Goal: Task Accomplishment & Management: Manage account settings

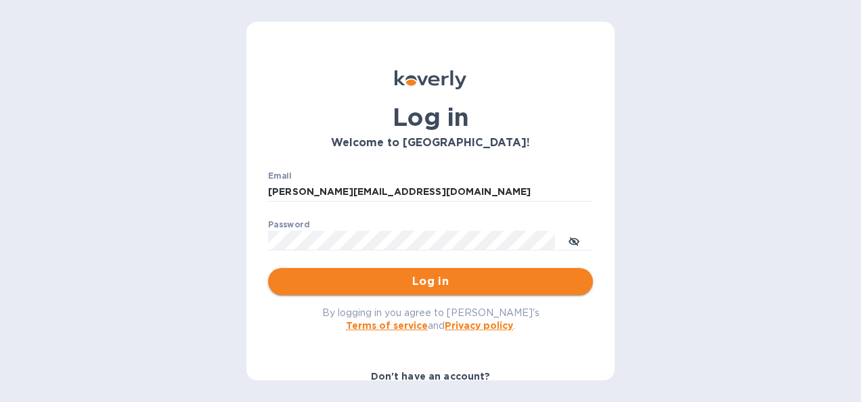
click at [420, 275] on span "Log in" at bounding box center [430, 281] width 303 height 16
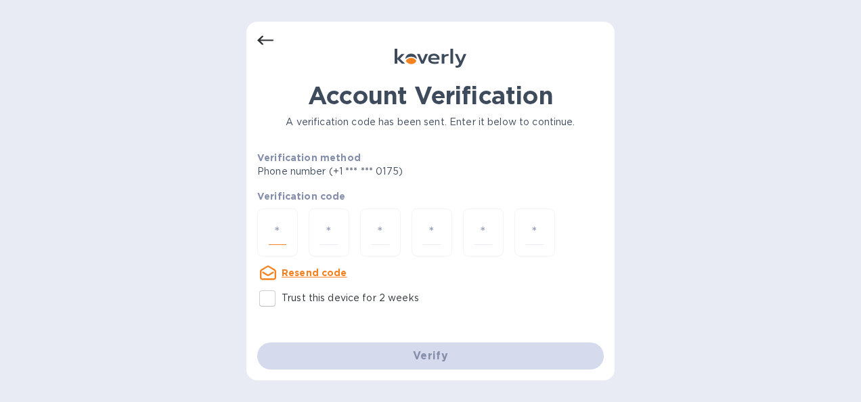
click at [283, 227] on input "number" at bounding box center [278, 232] width 18 height 25
type input "1"
type input "5"
type input "2"
type input "9"
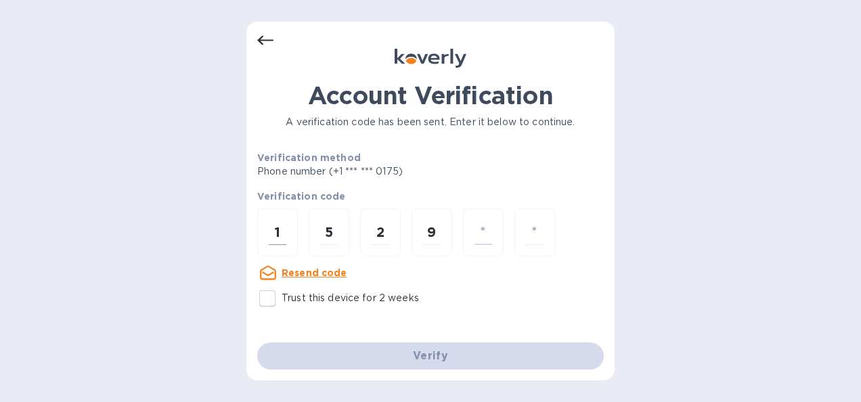
type input "6"
type input "2"
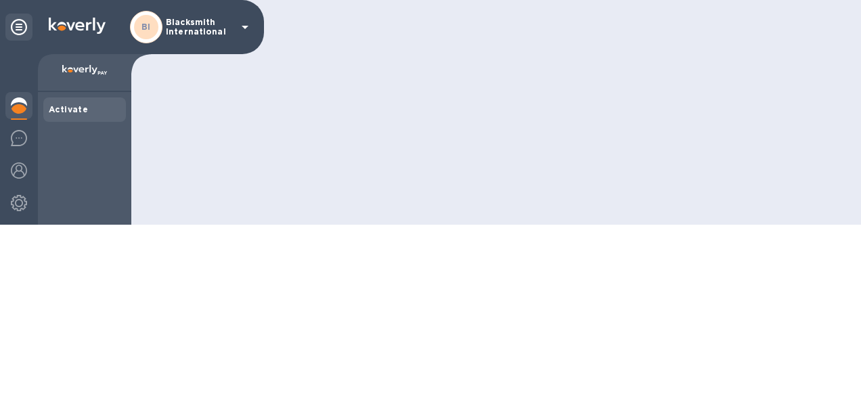
click at [370, 225] on div at bounding box center [496, 112] width 730 height 225
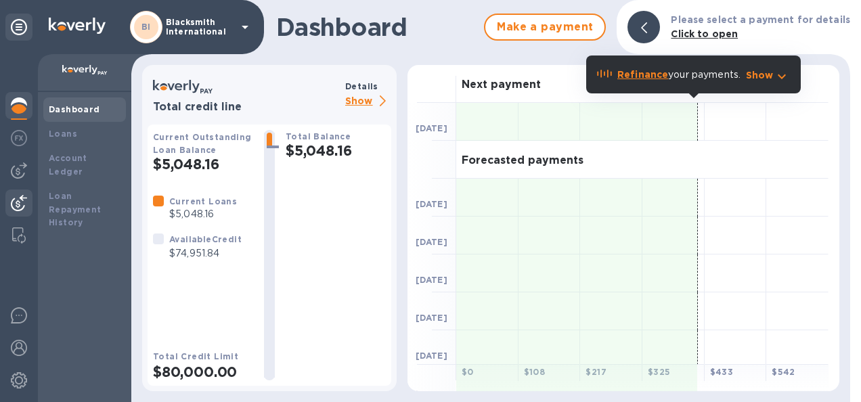
click at [16, 202] on img at bounding box center [19, 203] width 16 height 16
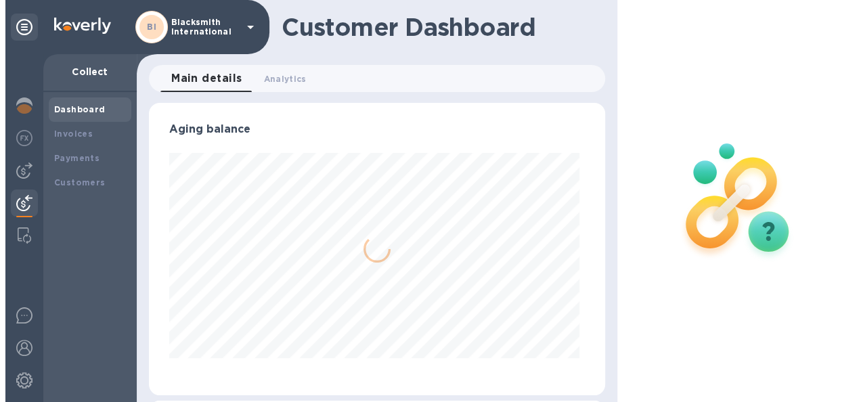
scroll to position [292, 450]
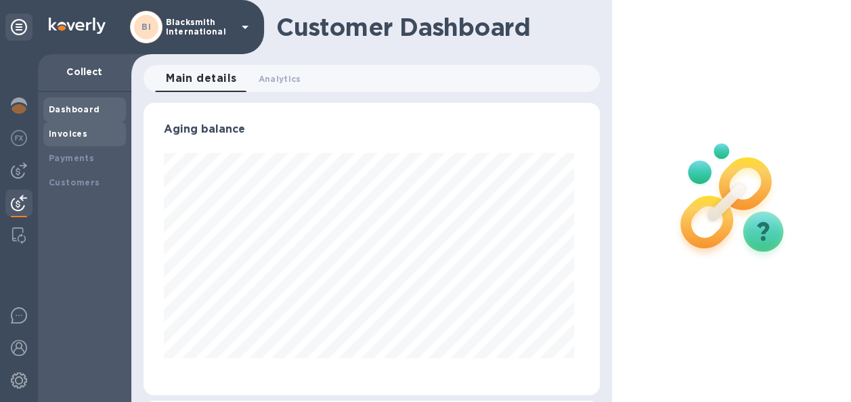
click at [76, 131] on b "Invoices" at bounding box center [68, 134] width 39 height 10
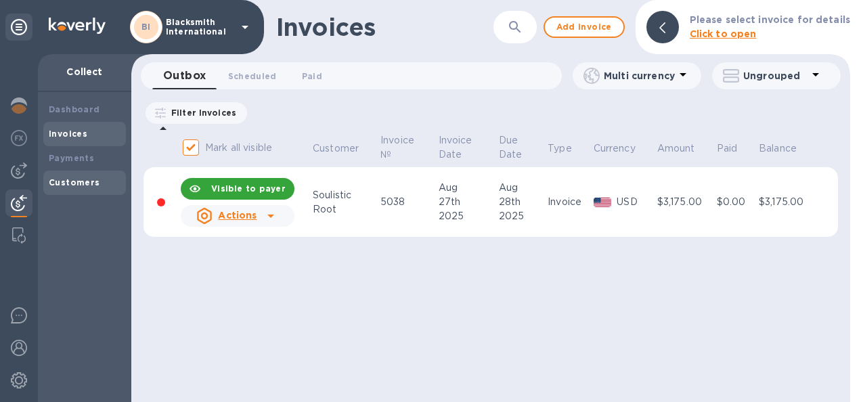
click at [87, 179] on b "Customers" at bounding box center [74, 182] width 51 height 10
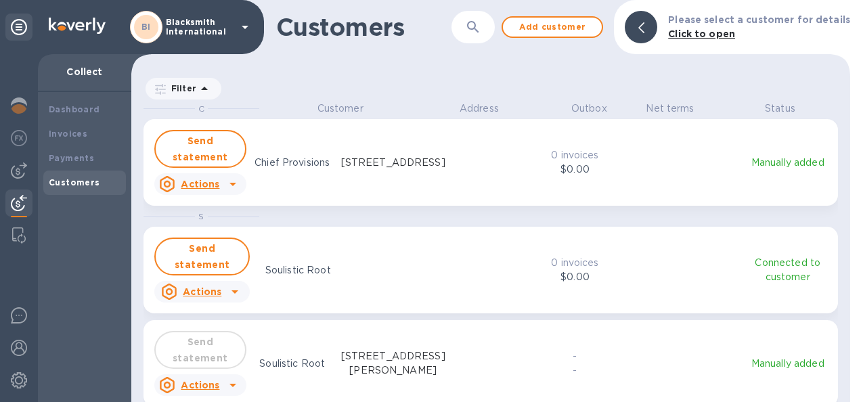
scroll to position [8, 0]
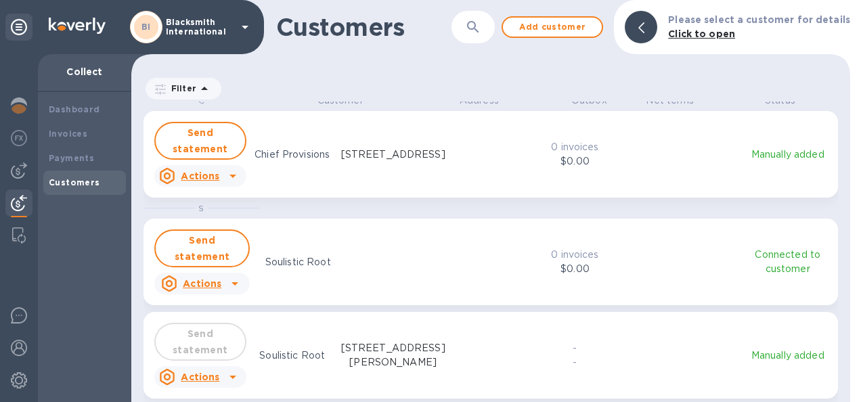
click at [785, 263] on p "Connected to customer" at bounding box center [788, 262] width 84 height 28
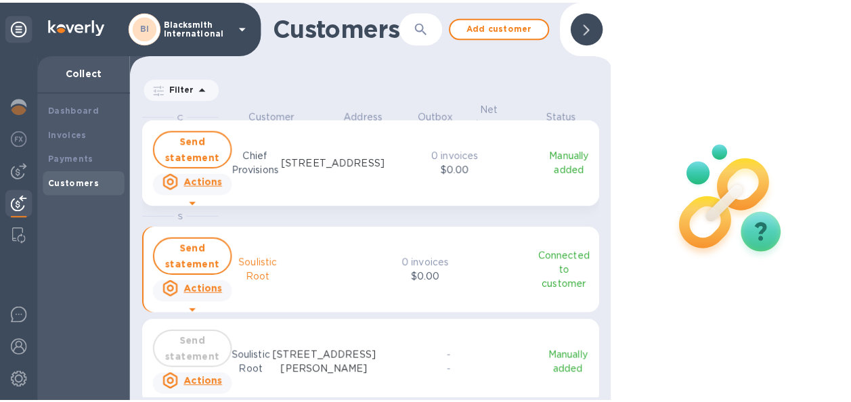
scroll to position [290, 481]
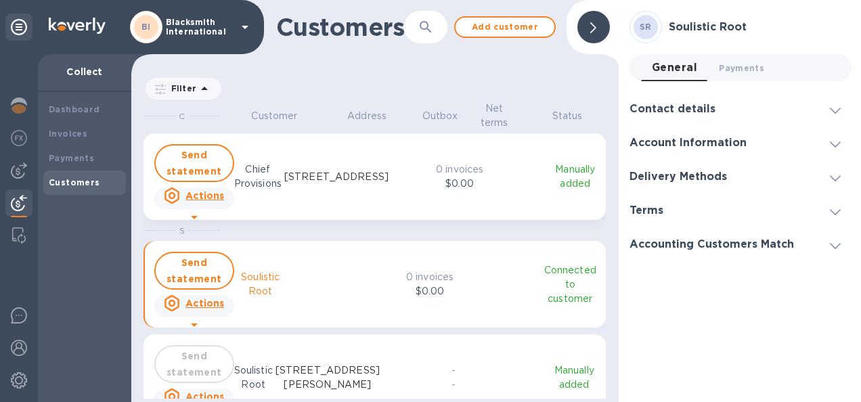
click at [722, 112] on div "Contact details" at bounding box center [677, 109] width 97 height 13
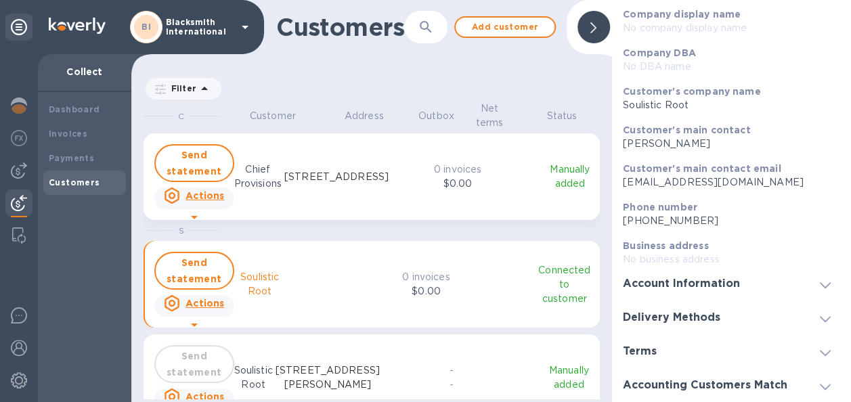
scroll to position [0, 0]
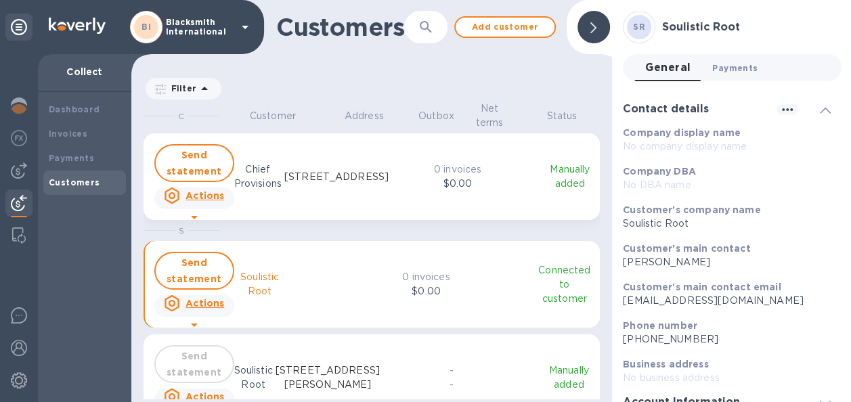
click at [738, 61] on span "Payments 0" at bounding box center [734, 68] width 45 height 14
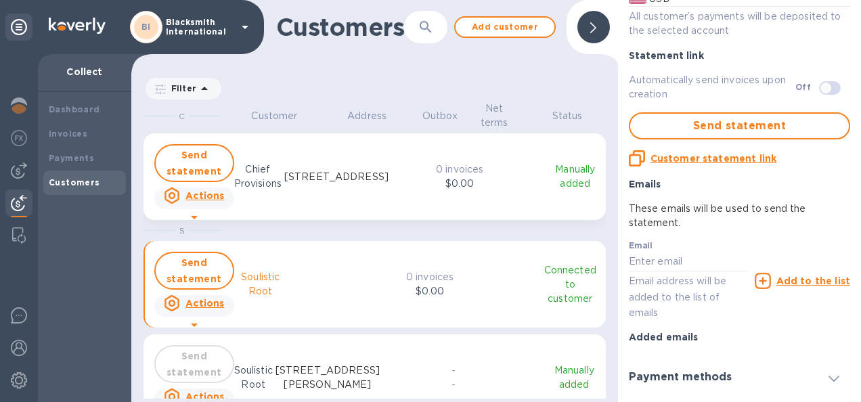
scroll to position [270, 0]
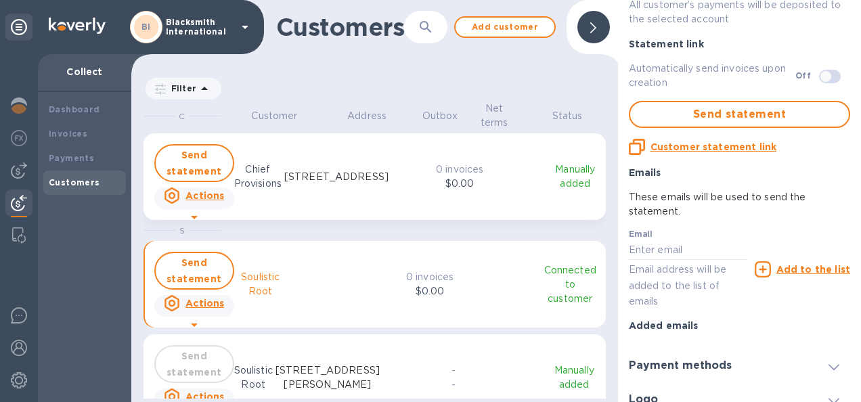
click at [594, 32] on icon at bounding box center [593, 27] width 6 height 11
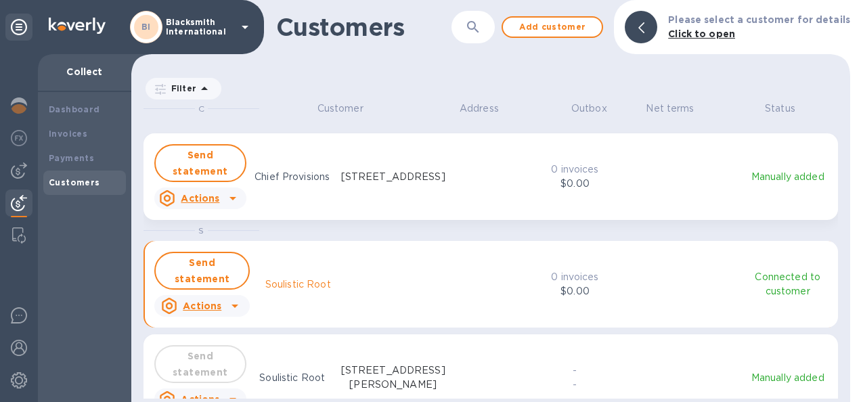
scroll to position [31, 0]
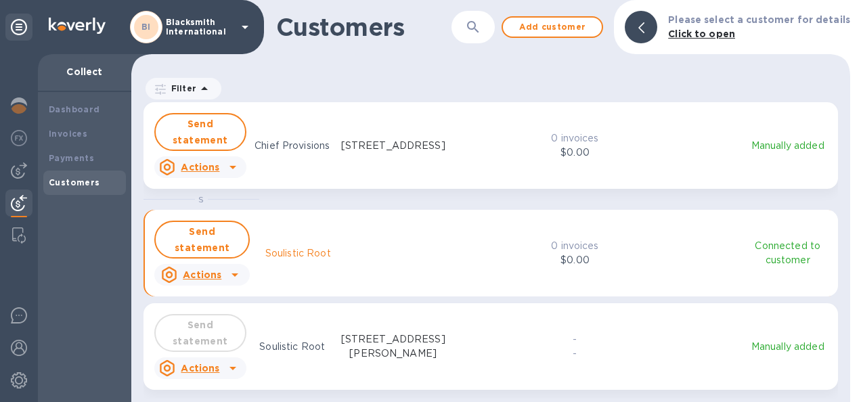
click at [233, 164] on icon "grid" at bounding box center [233, 167] width 16 height 16
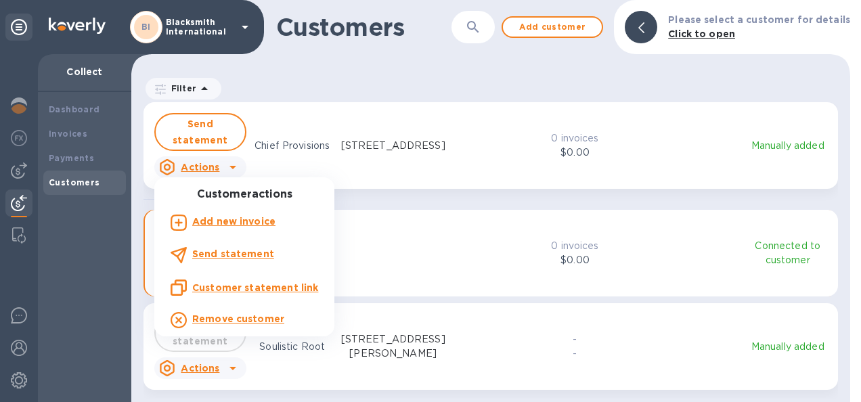
click at [398, 254] on div at bounding box center [430, 201] width 861 height 402
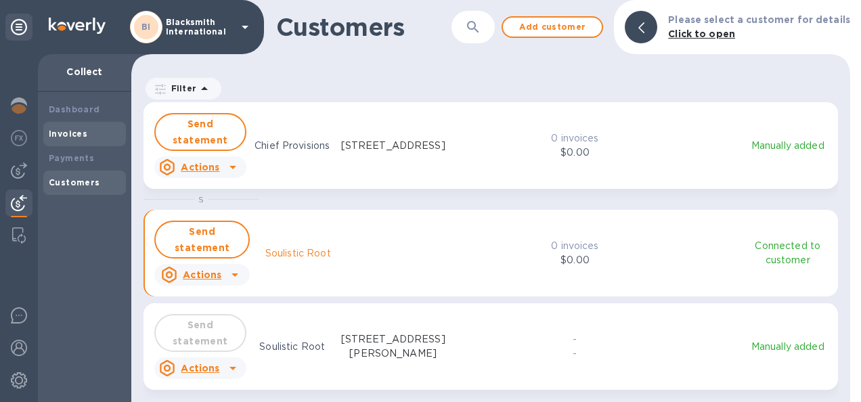
click at [80, 133] on b "Invoices" at bounding box center [68, 134] width 39 height 10
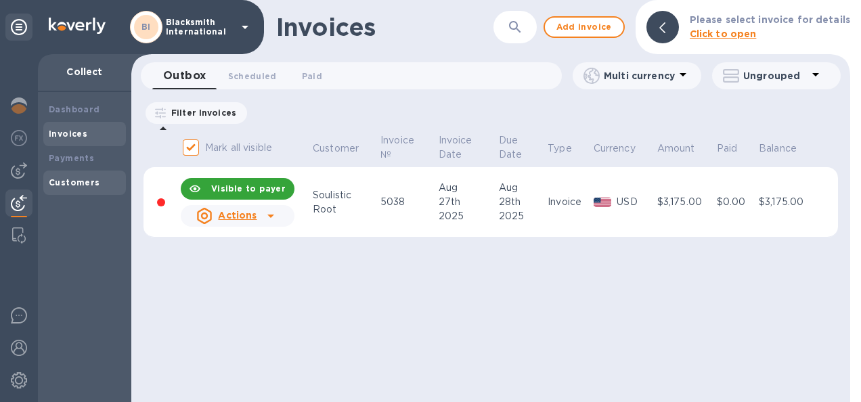
click at [72, 184] on b "Customers" at bounding box center [74, 182] width 51 height 10
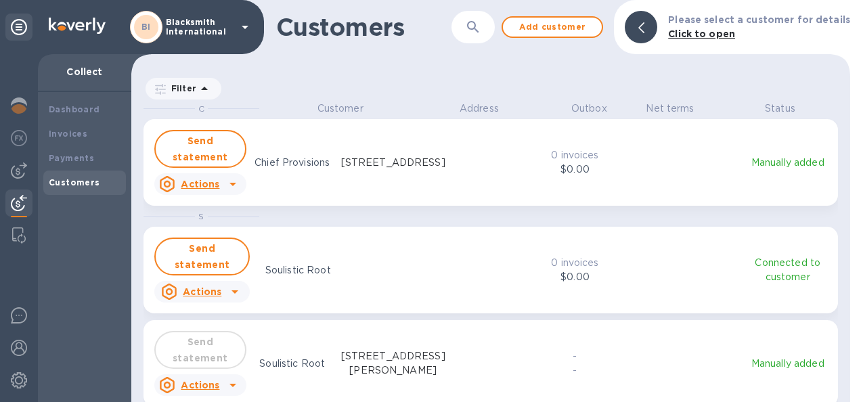
scroll to position [290, 713]
click at [229, 183] on icon "grid" at bounding box center [233, 184] width 16 height 16
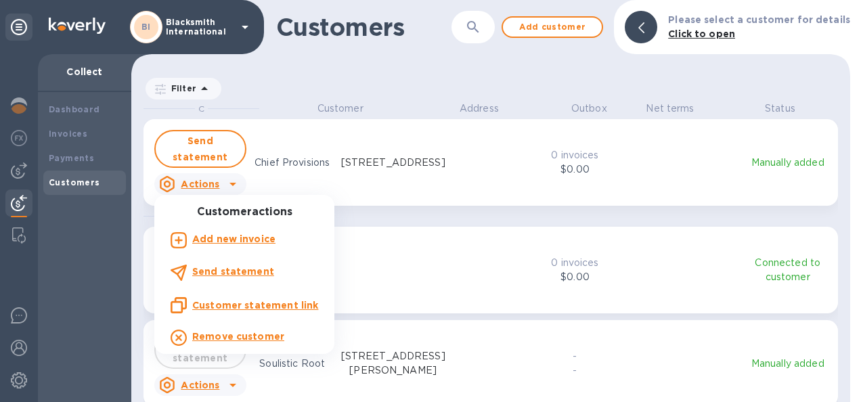
click at [240, 242] on b "Add new invoice" at bounding box center [233, 239] width 83 height 11
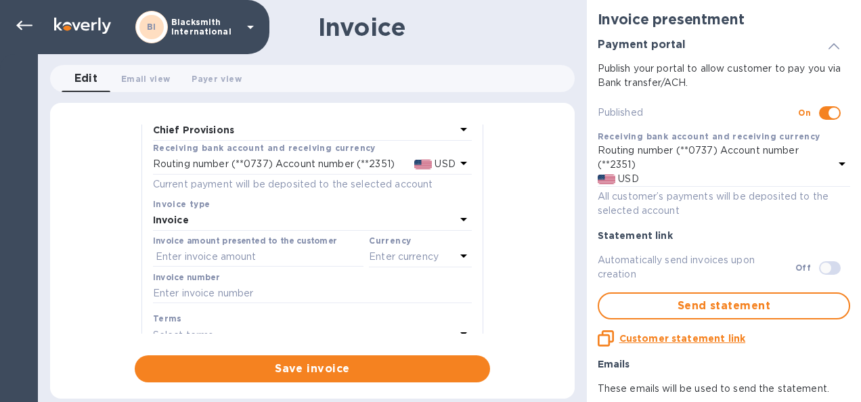
scroll to position [71, 0]
